Goal: Task Accomplishment & Management: Use online tool/utility

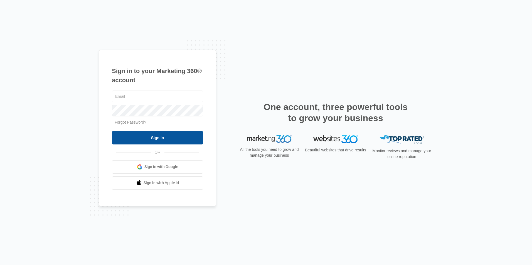
type input "[EMAIL_ADDRESS][DOMAIN_NAME]"
click at [161, 140] on input "Sign In" at bounding box center [157, 137] width 91 height 13
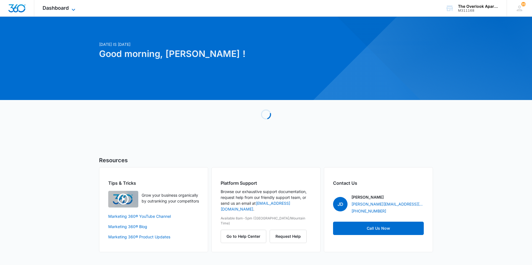
click at [67, 10] on span "Dashboard" at bounding box center [56, 8] width 26 height 6
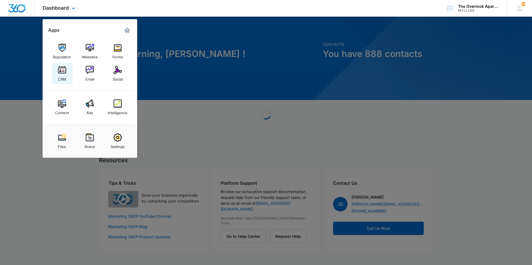
click at [64, 80] on div "CRM" at bounding box center [62, 77] width 8 height 7
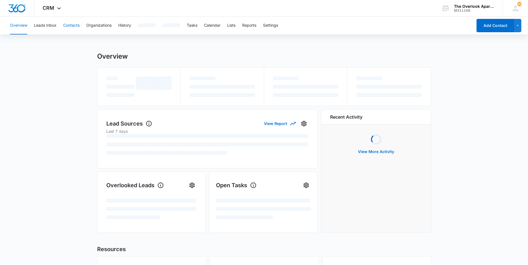
click at [66, 27] on button "Contacts" at bounding box center [71, 26] width 16 height 18
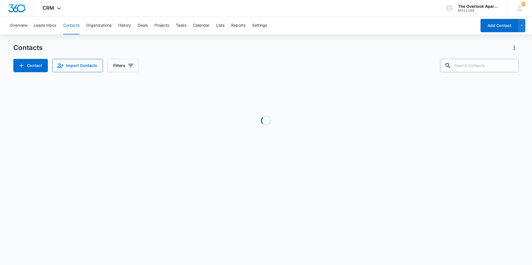
click at [472, 70] on input "text" at bounding box center [479, 65] width 78 height 13
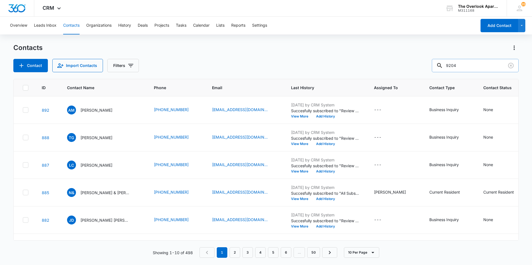
type input "9204"
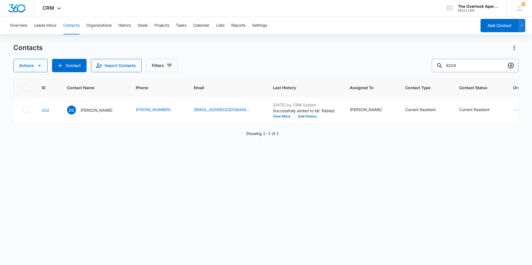
click at [513, 66] on icon "Clear" at bounding box center [510, 65] width 7 height 7
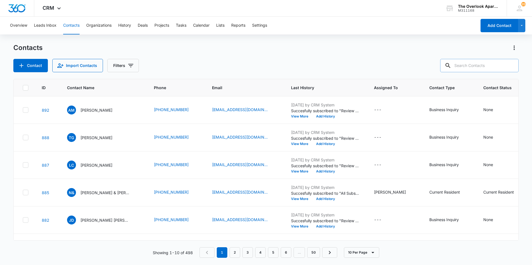
click at [363, 45] on div "Contacts" at bounding box center [265, 47] width 505 height 9
